Goal: Task Accomplishment & Management: Use online tool/utility

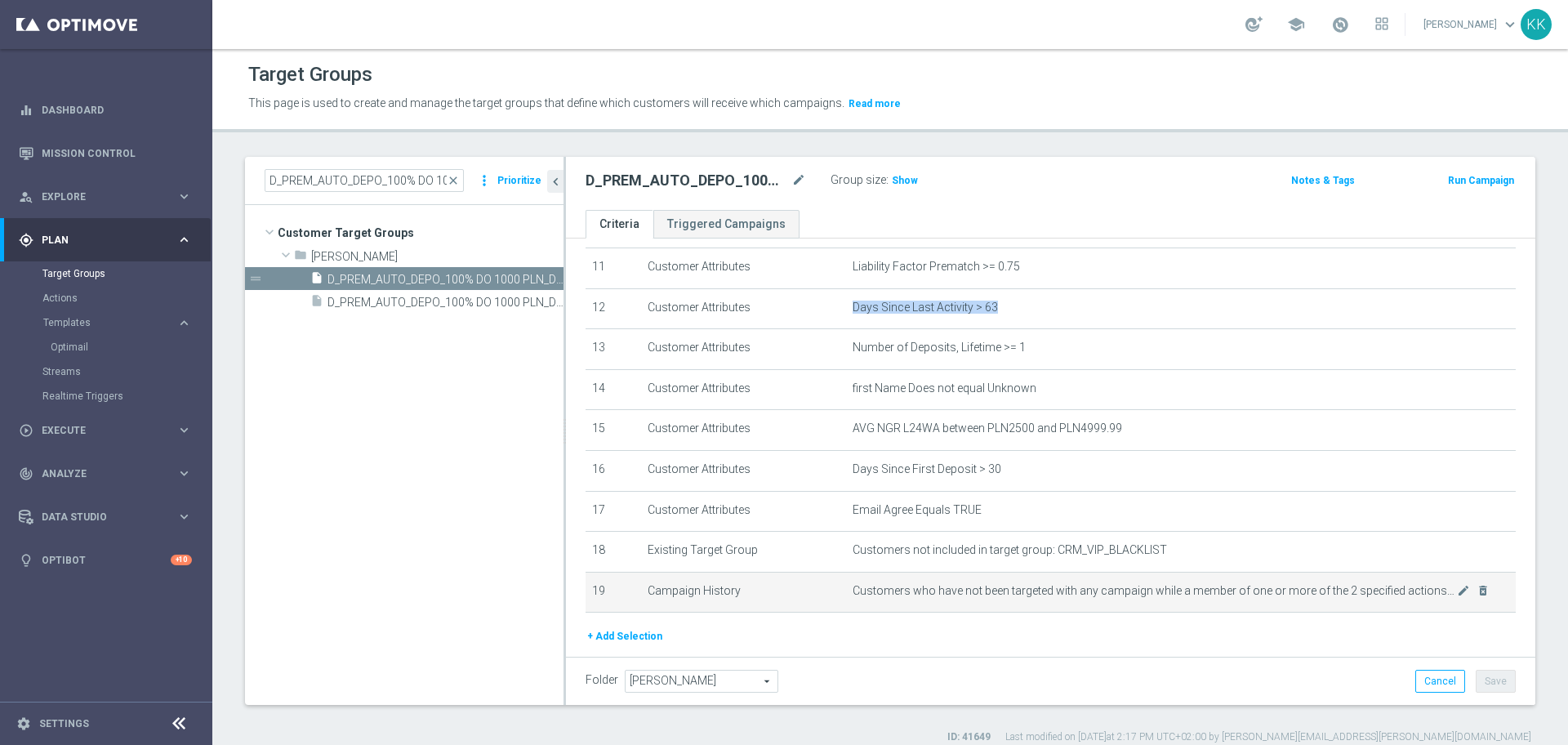
scroll to position [516, 0]
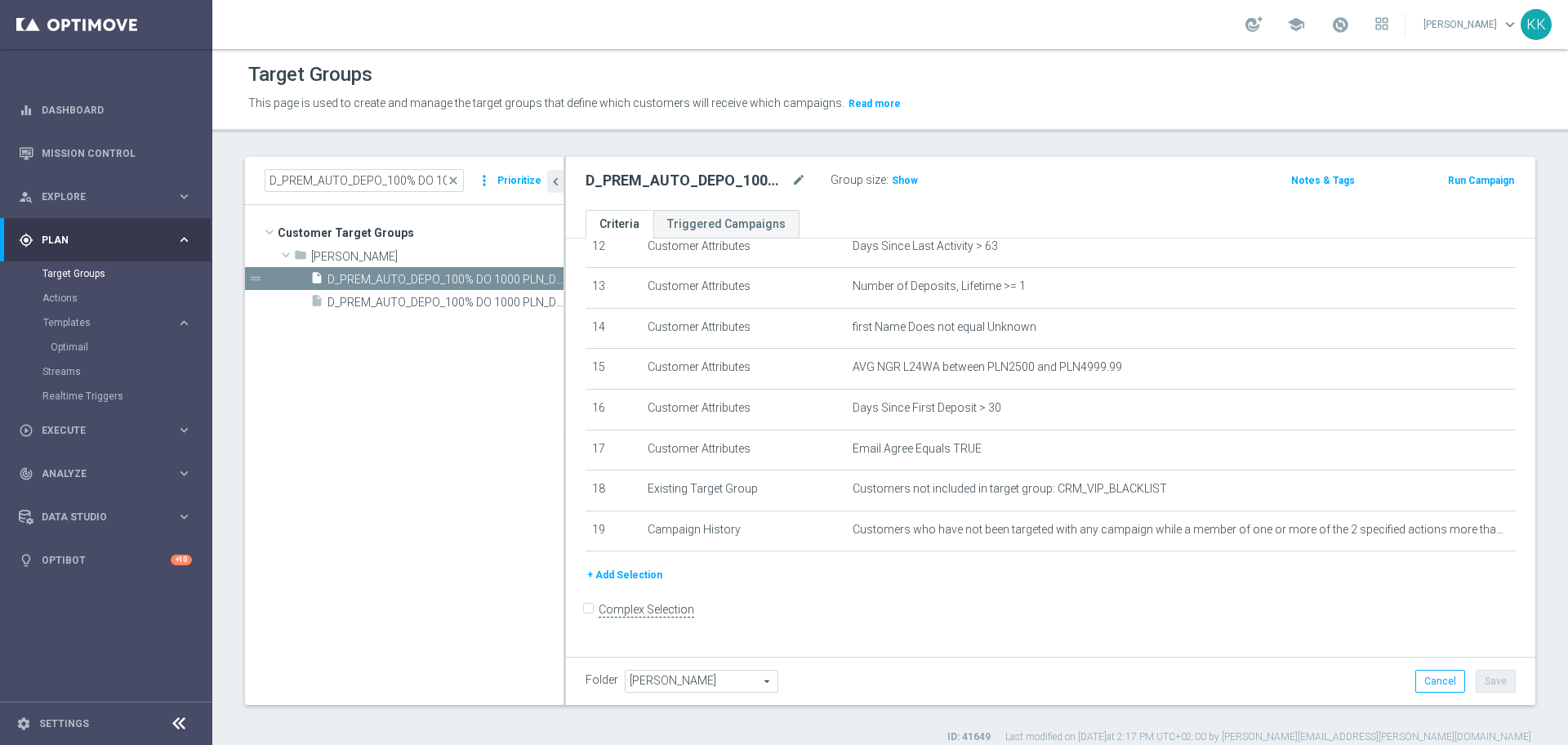
click at [951, 182] on div "Group size : Show" at bounding box center [912, 179] width 163 height 19
click at [912, 174] on h3 "Show" at bounding box center [905, 181] width 30 height 18
click at [113, 329] on button "Templates keyboard_arrow_right" at bounding box center [117, 323] width 151 height 13
drag, startPoint x: 73, startPoint y: 329, endPoint x: 74, endPoint y: 337, distance: 8.1
click at [73, 328] on button "Templates keyboard_arrow_right" at bounding box center [117, 323] width 151 height 13
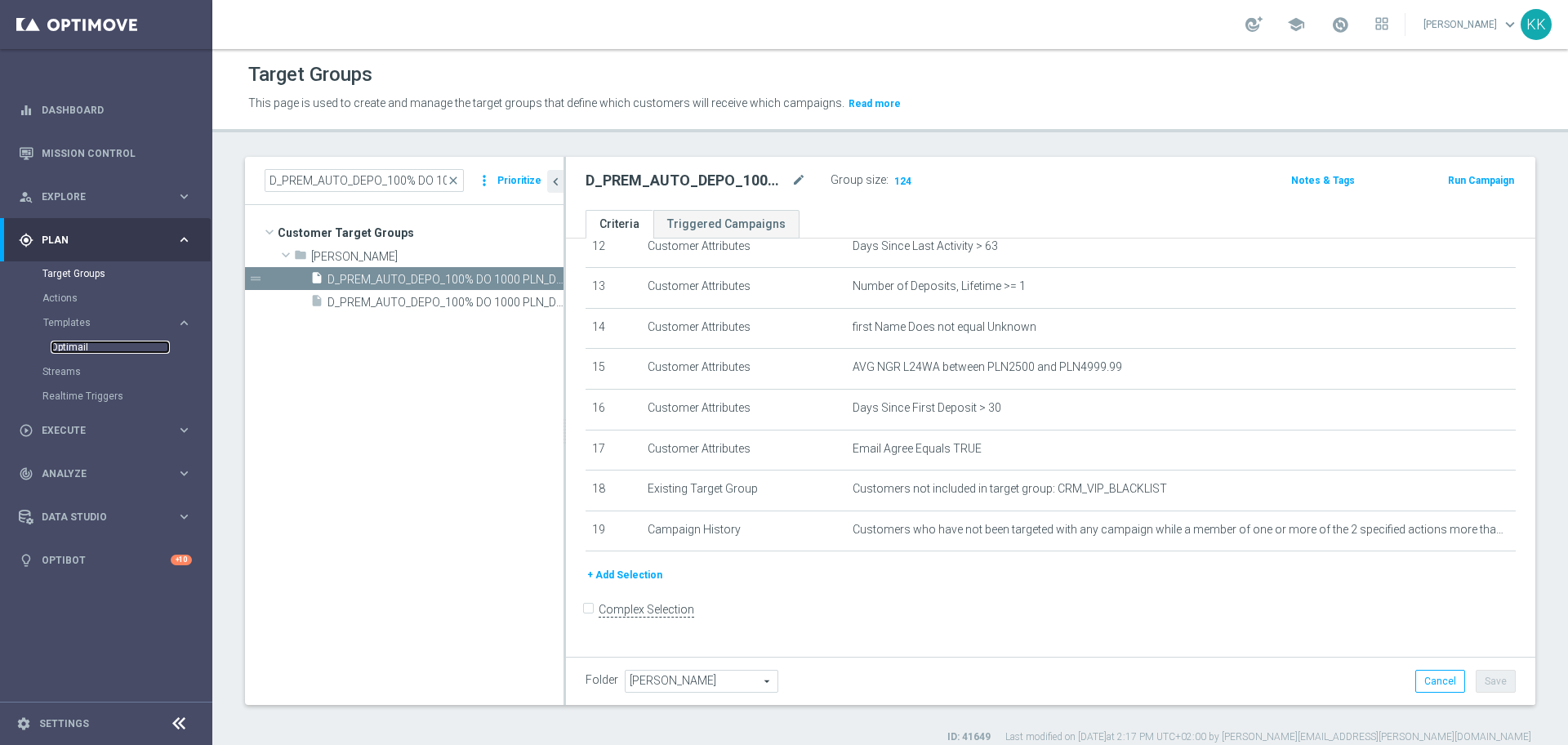
click at [75, 341] on link "Optimail" at bounding box center [110, 347] width 119 height 13
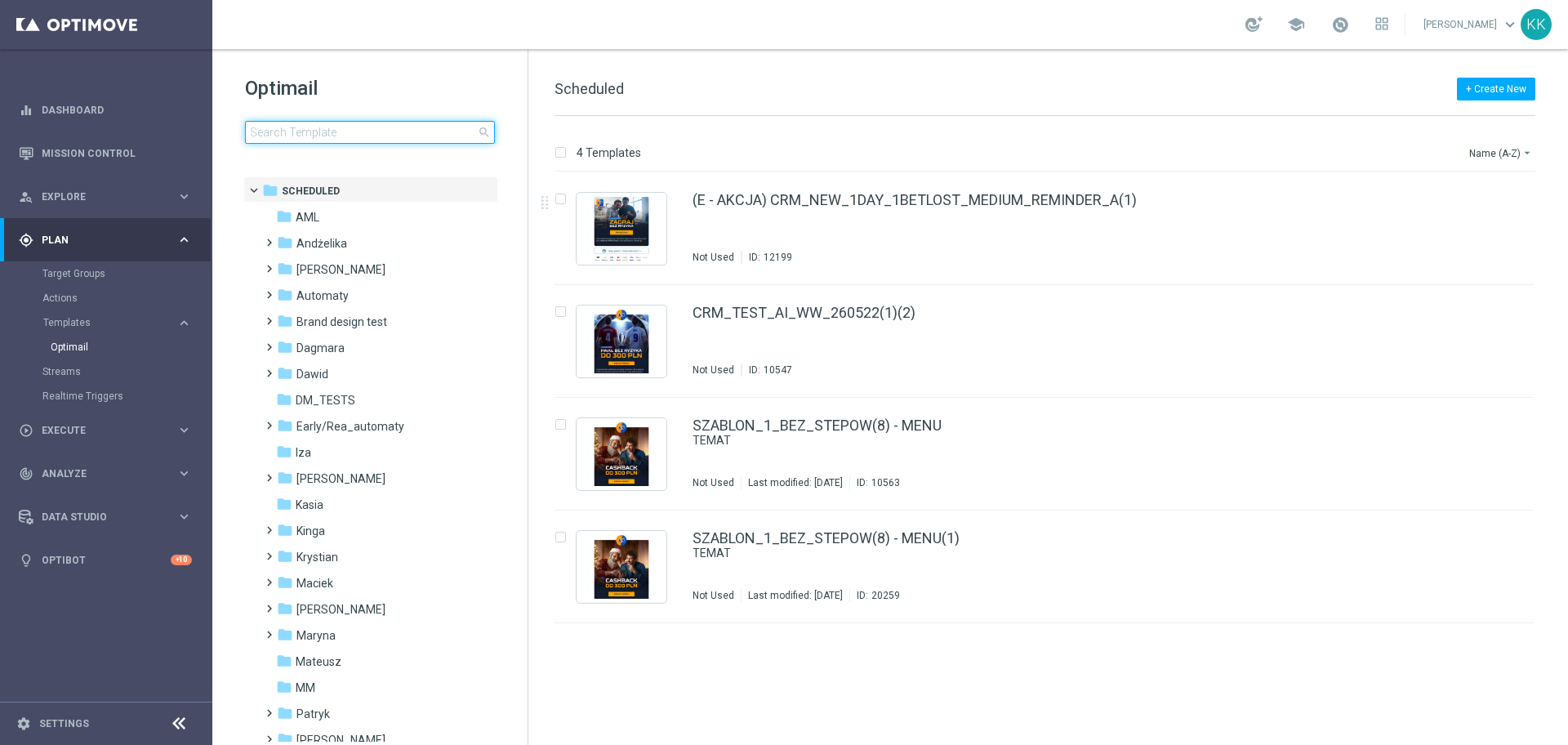
click at [396, 133] on input at bounding box center [370, 132] width 250 height 23
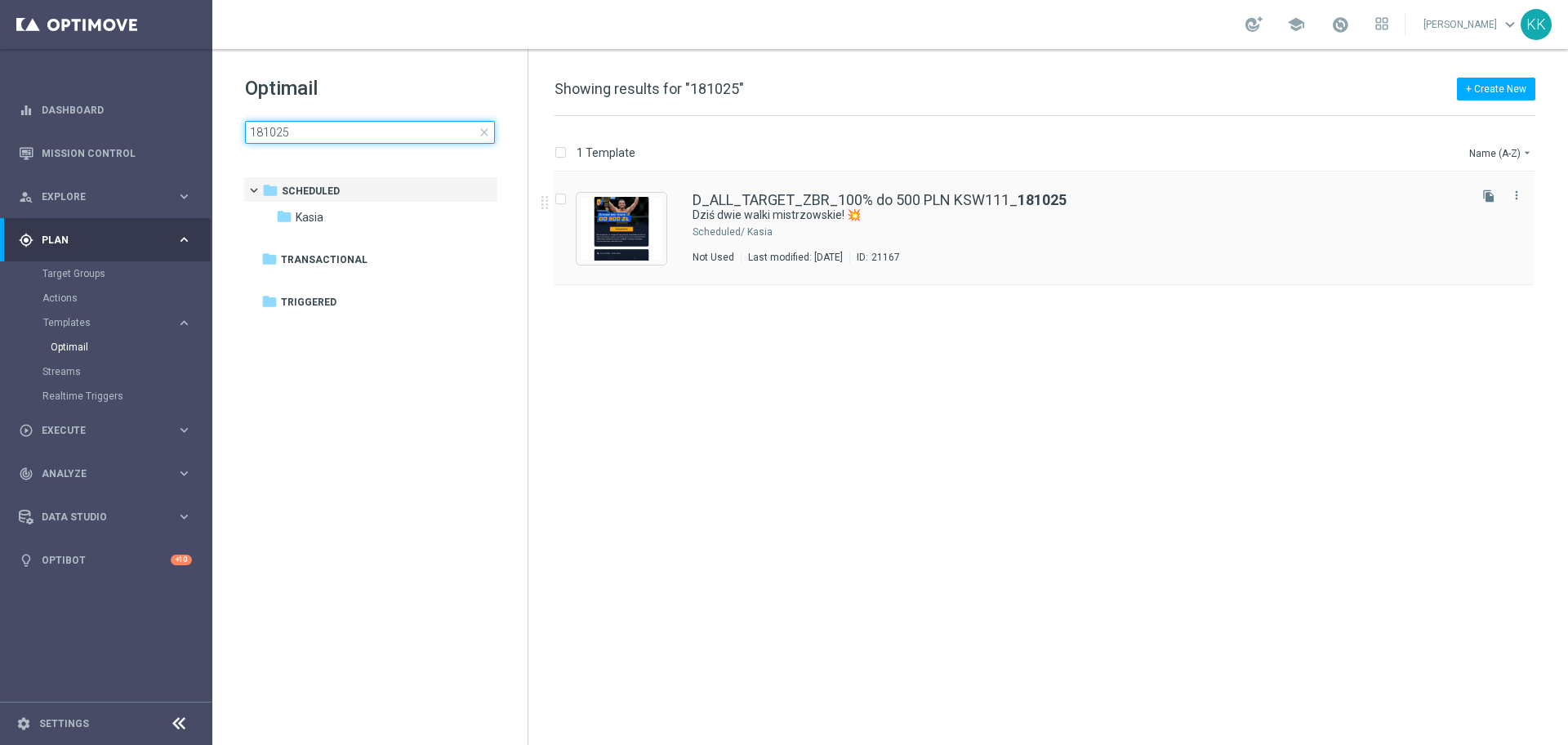
type input "181025"
click at [763, 226] on div "Kasia" at bounding box center [1105, 231] width 717 height 13
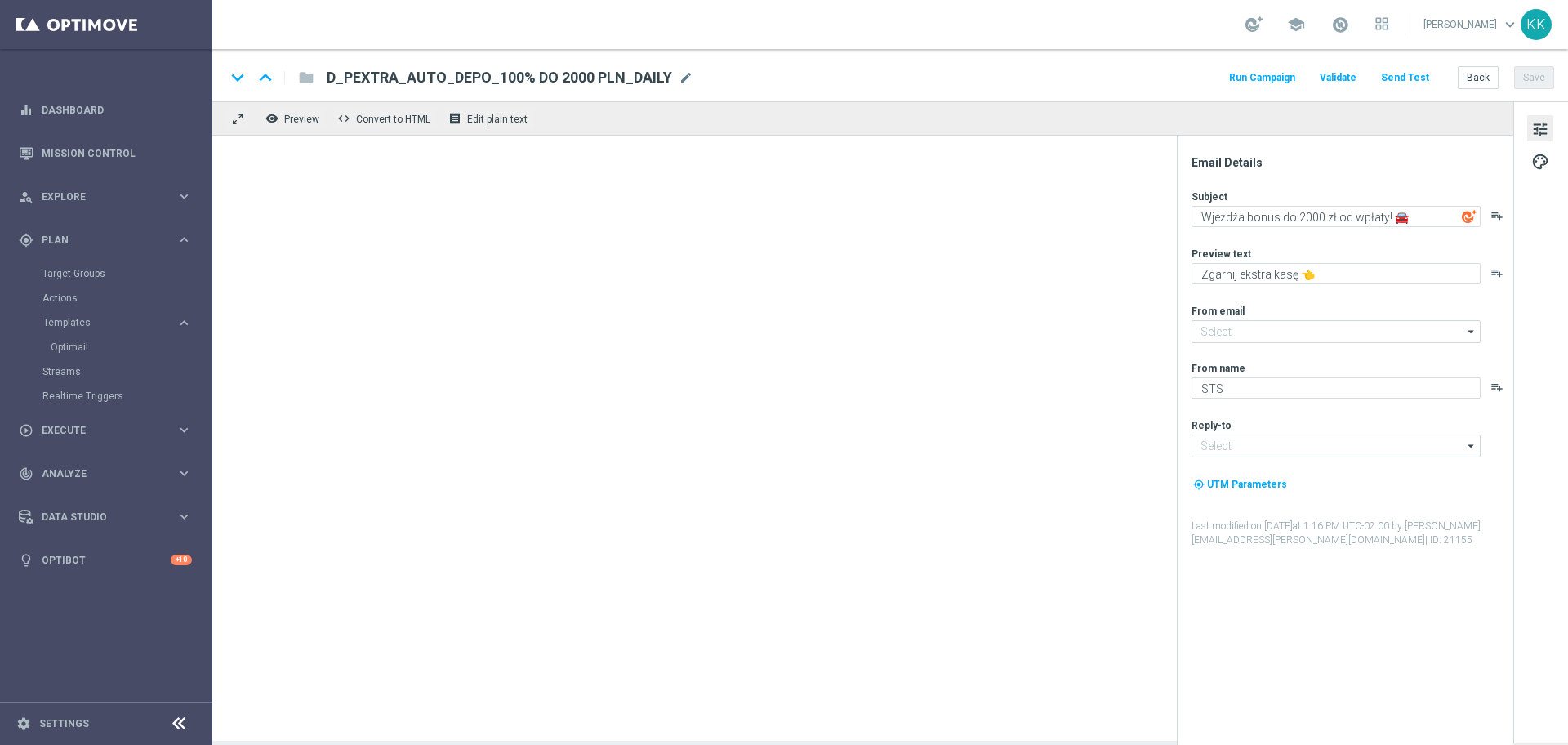
type input "[EMAIL_ADDRESS][DOMAIN_NAME]"
type textarea "Dziś dwie walki mistrzowskie! 💥"
type textarea "Obstaw do 500 zł bez ryzyka 🛡️"
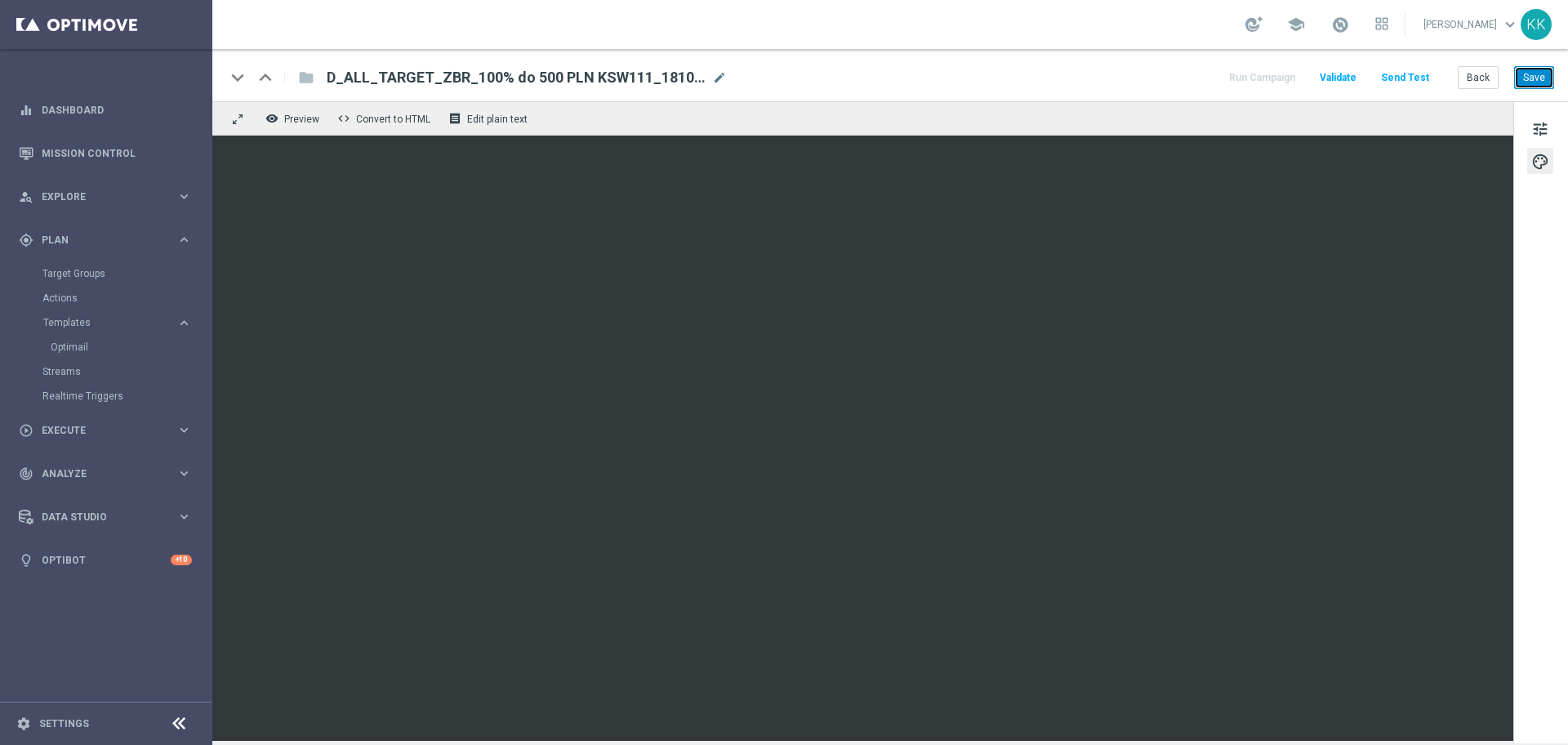
click at [1523, 71] on button "Save" at bounding box center [1534, 78] width 40 height 23
click at [1544, 110] on div "tune palette" at bounding box center [1540, 422] width 54 height 642
click at [1548, 115] on button "tune" at bounding box center [1540, 128] width 26 height 26
click at [1547, 128] on span "tune" at bounding box center [1540, 129] width 18 height 21
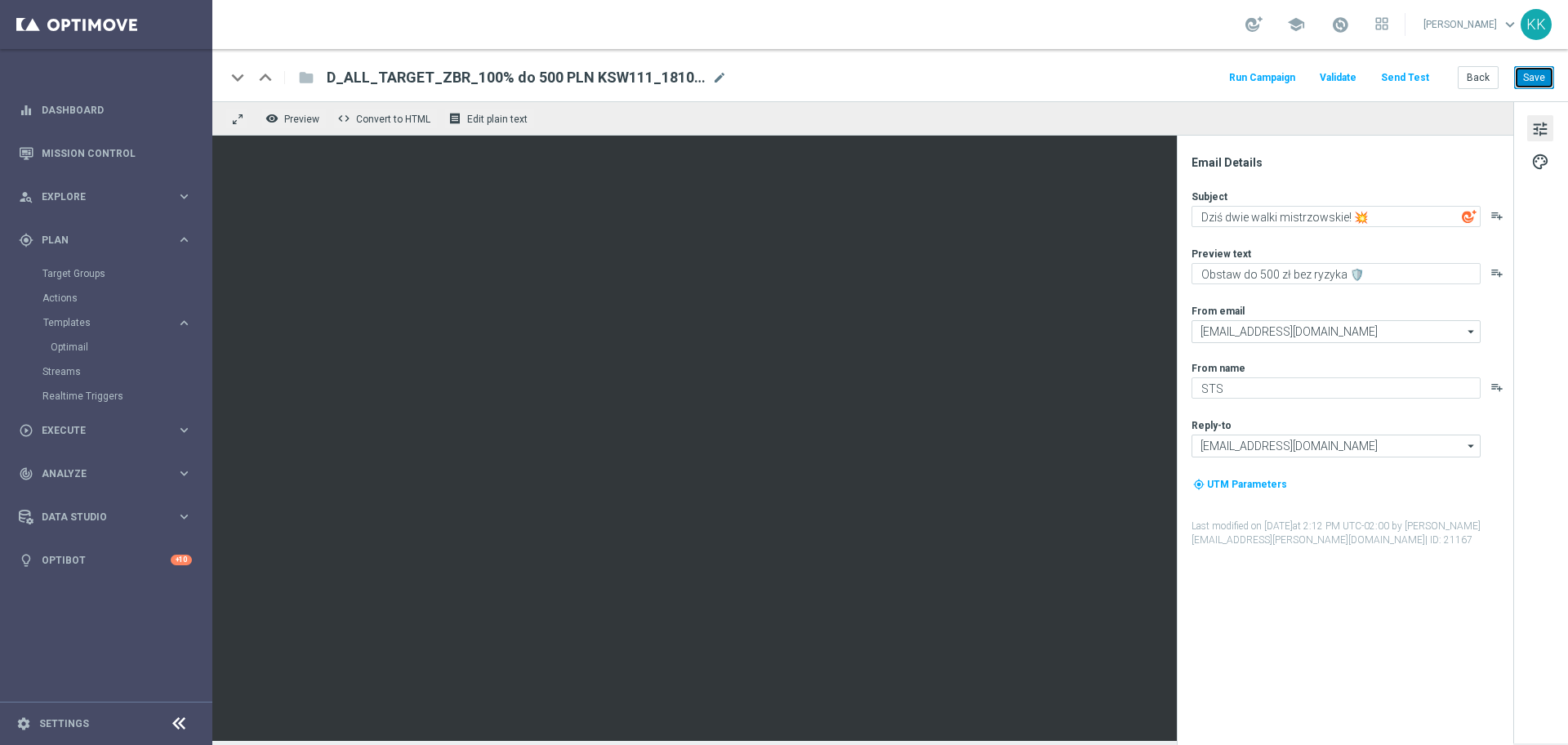
click at [1551, 73] on button "Save" at bounding box center [1534, 78] width 40 height 23
